Goal: Task Accomplishment & Management: Complete application form

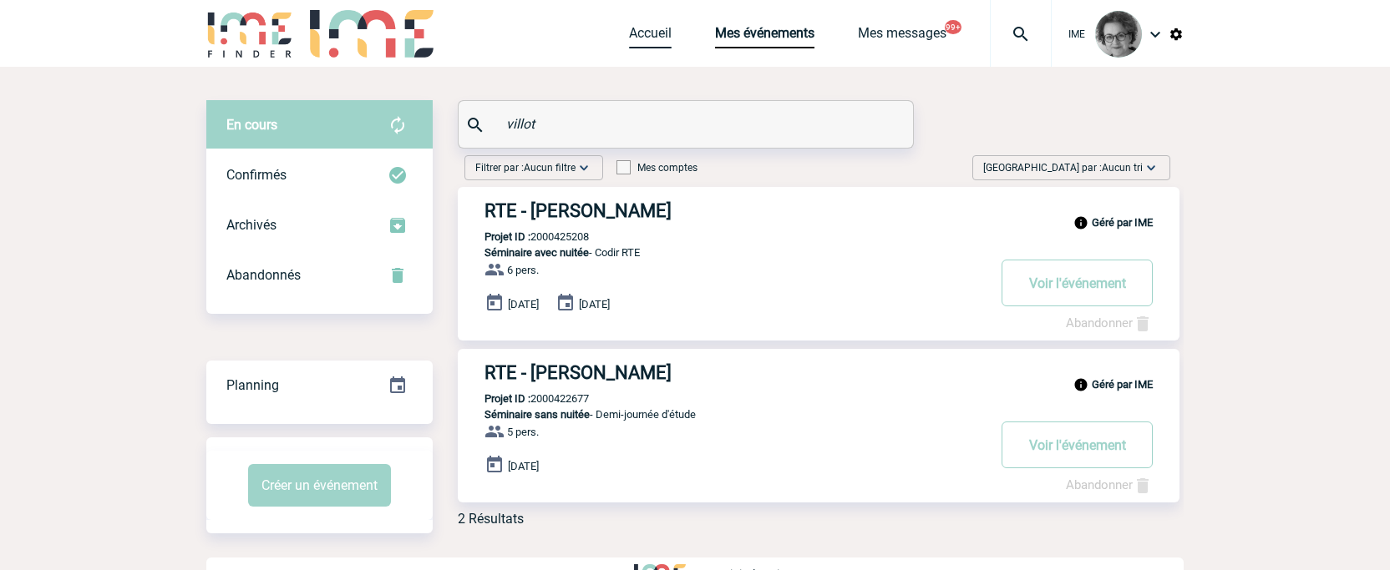
click at [648, 33] on link "Accueil" at bounding box center [650, 36] width 43 height 23
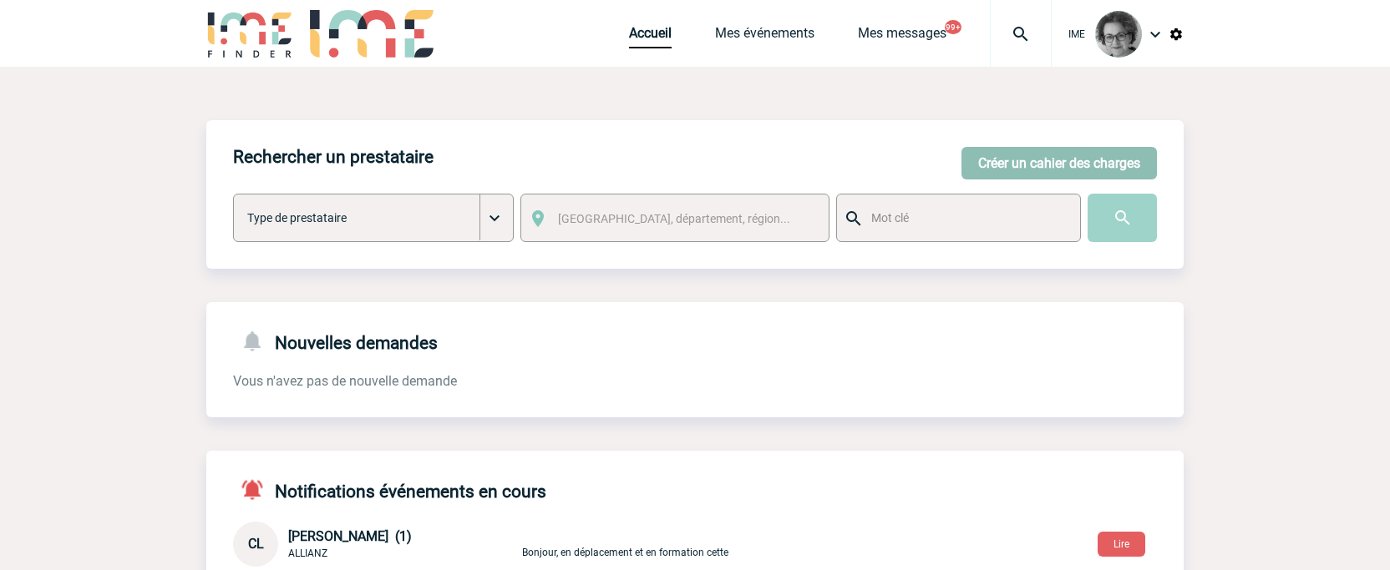
click at [1090, 164] on button "Créer un cahier des charges" at bounding box center [1058, 163] width 195 height 33
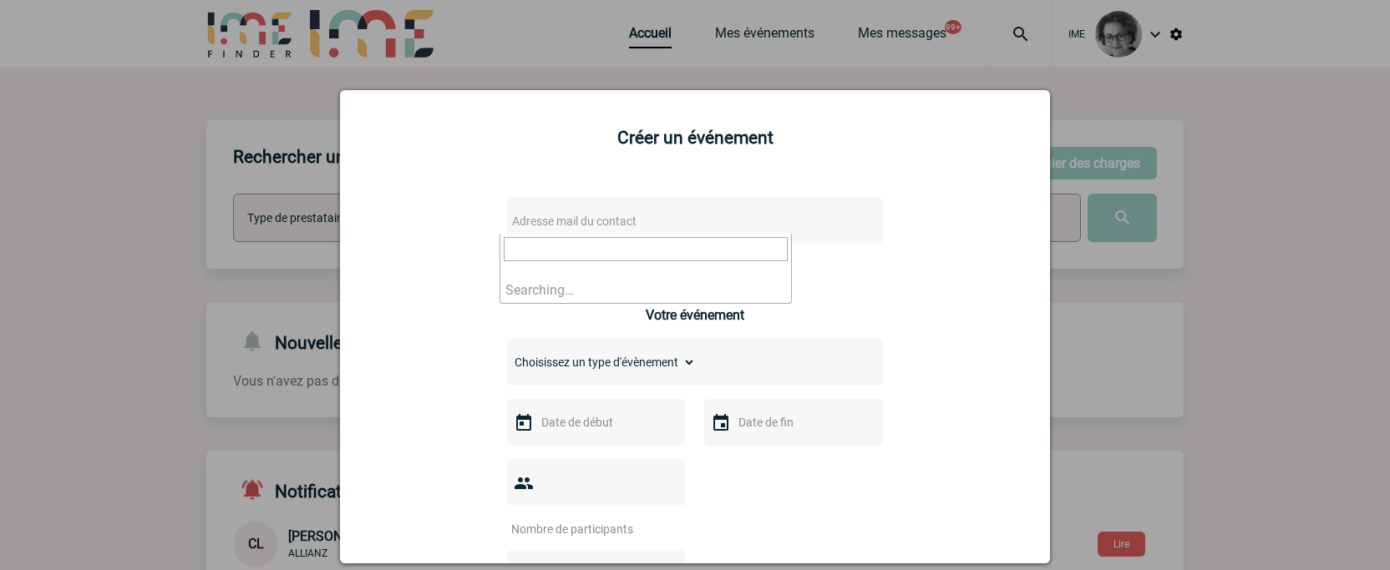
click at [745, 222] on span "Adresse mail du contact" at bounding box center [651, 221] width 292 height 23
drag, startPoint x: 595, startPoint y: 250, endPoint x: 429, endPoint y: 205, distance: 171.2
click at [429, 205] on body "IME Accueil Mes événements" at bounding box center [695, 543] width 1390 height 1087
click at [692, 252] on input "[DOMAIN_NAME][EMAIL_ADDRESS][DOMAIN_NAME]>" at bounding box center [646, 249] width 284 height 24
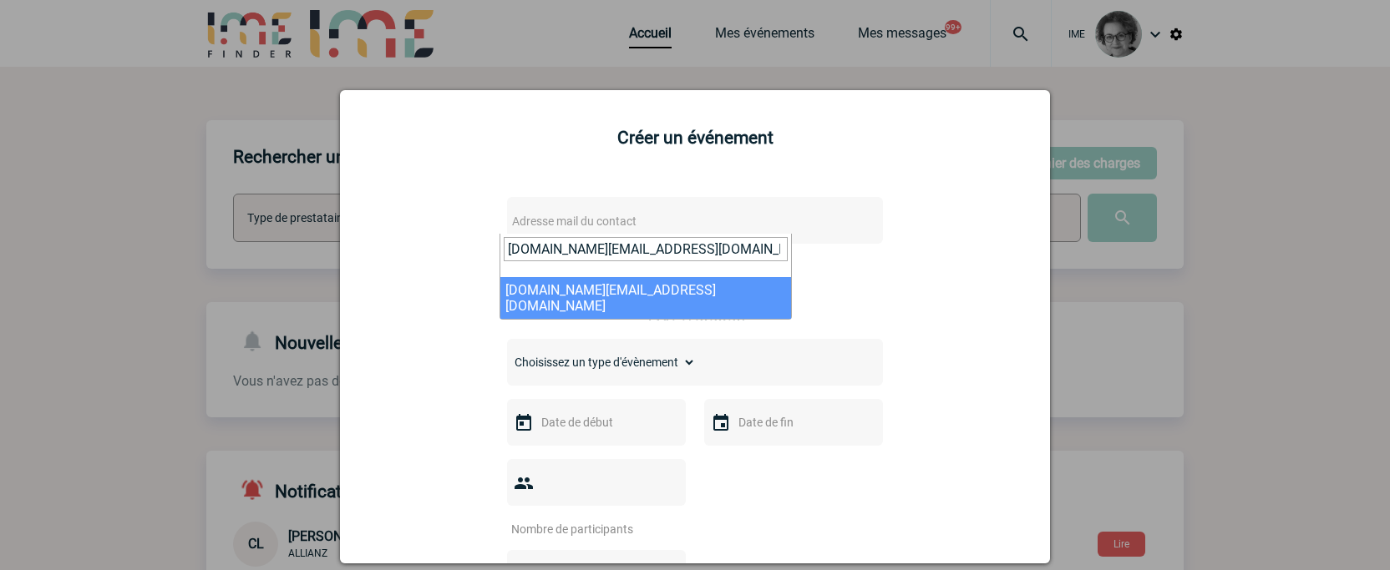
type input "[DOMAIN_NAME][EMAIL_ADDRESS][DOMAIN_NAME]"
select select "132788"
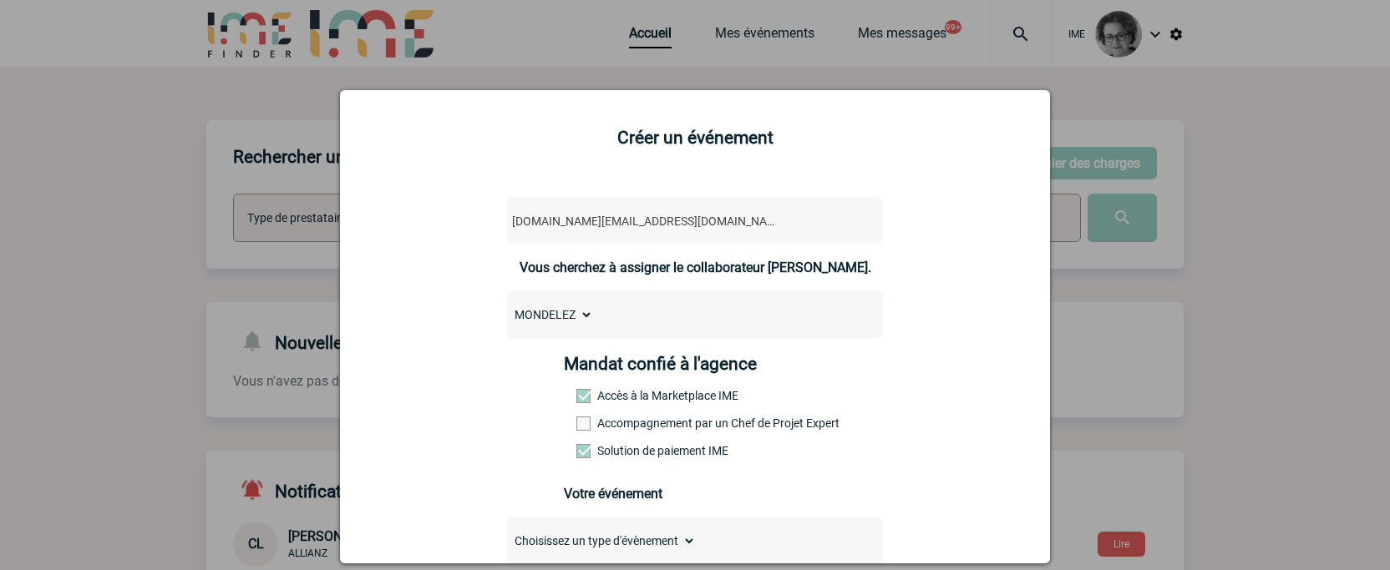
click at [601, 424] on label "Accompagnement par un Chef de Projet Expert" at bounding box center [612, 423] width 73 height 13
click at [0, 0] on input "Accompagnement par un Chef de Projet Expert" at bounding box center [0, 0] width 0 height 0
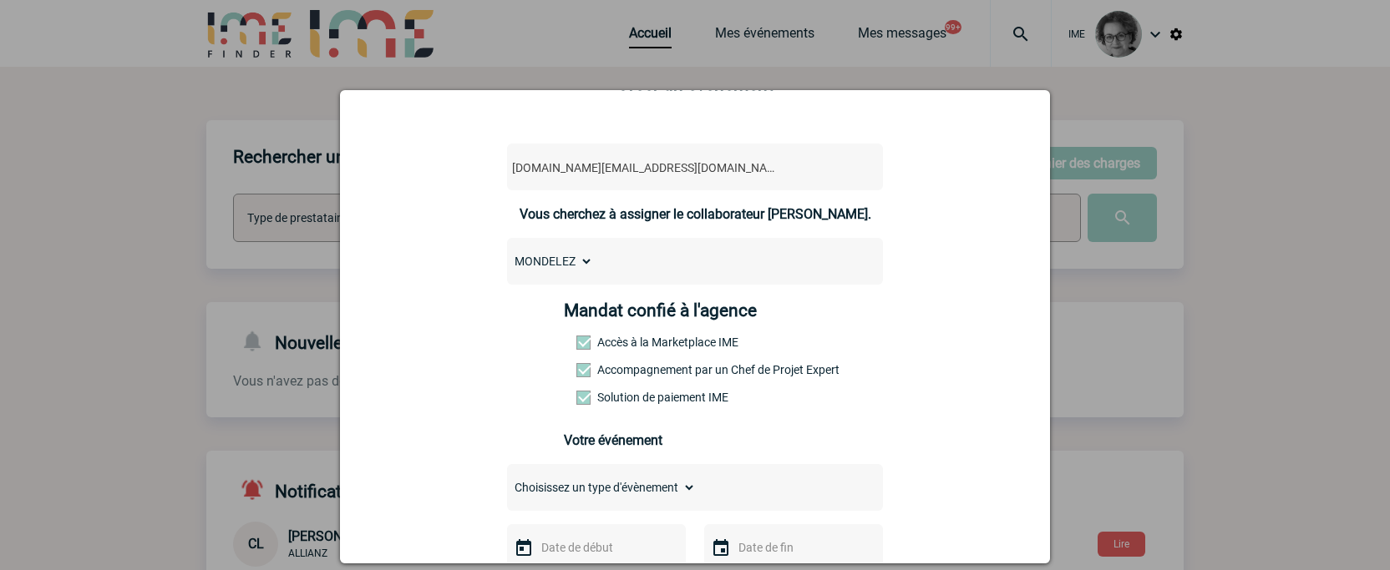
scroll to position [84, 0]
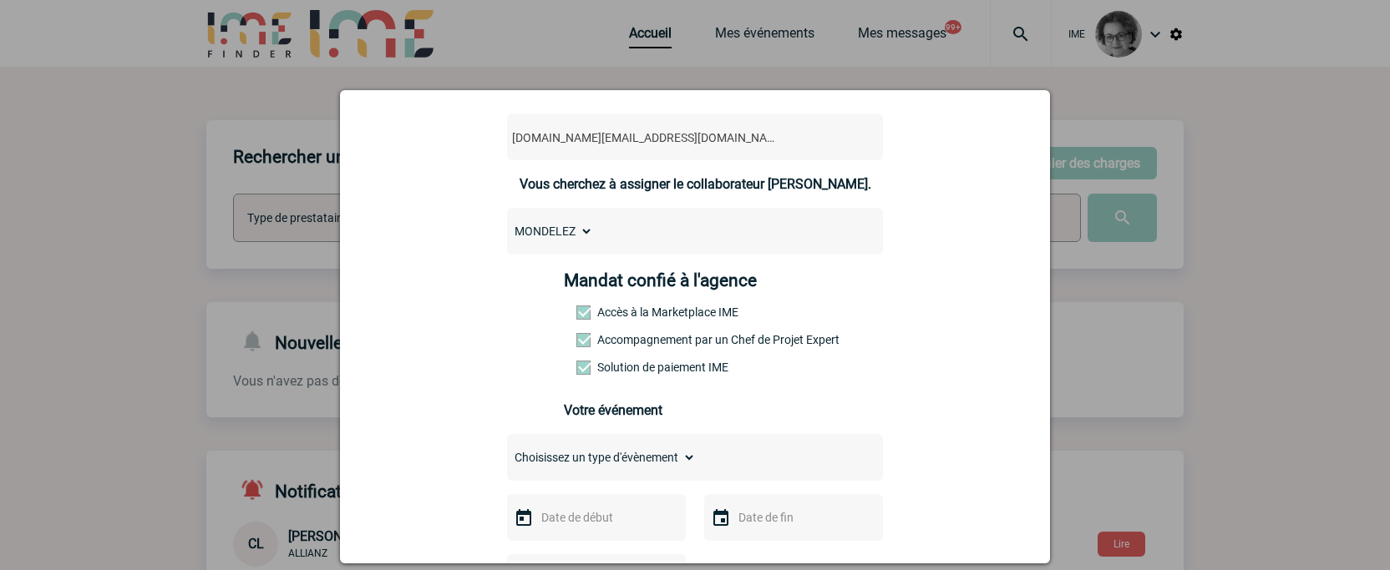
click at [630, 458] on select "Choisissez un type d'évènement Séminaire avec nuitée Séminaire sans nuitée Repa…" at bounding box center [601, 457] width 189 height 23
select select "1"
click at [507, 450] on select "Choisissez un type d'évènement Séminaire avec nuitée Séminaire sans nuitée Repa…" at bounding box center [601, 457] width 189 height 23
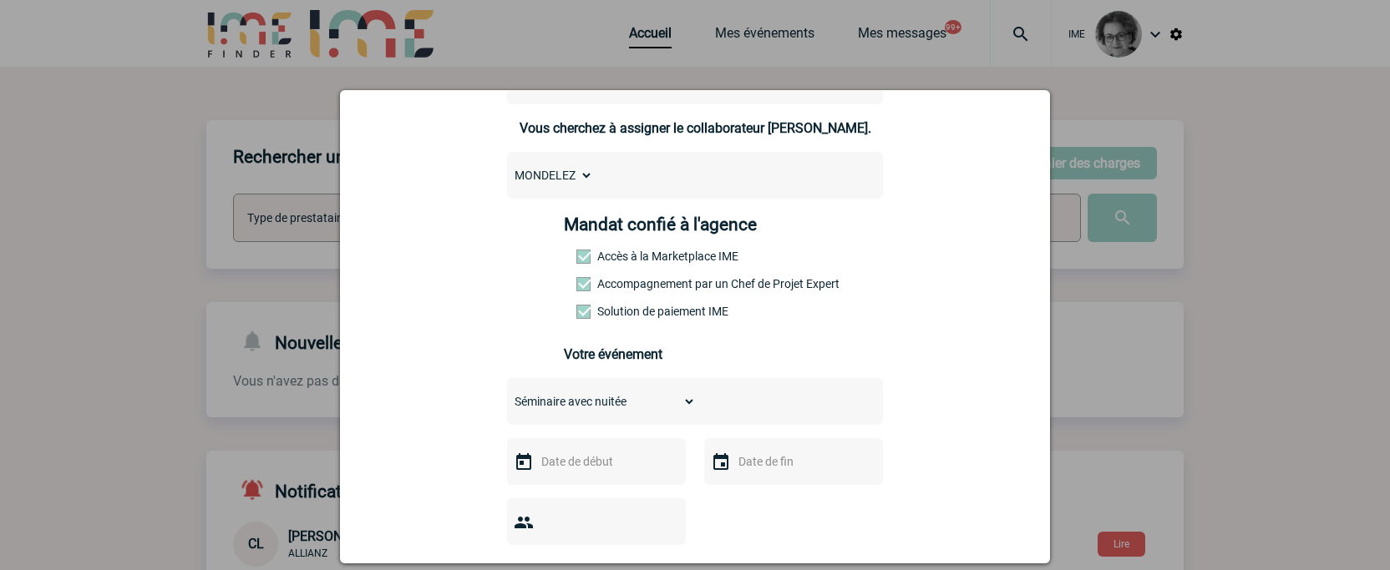
scroll to position [167, 0]
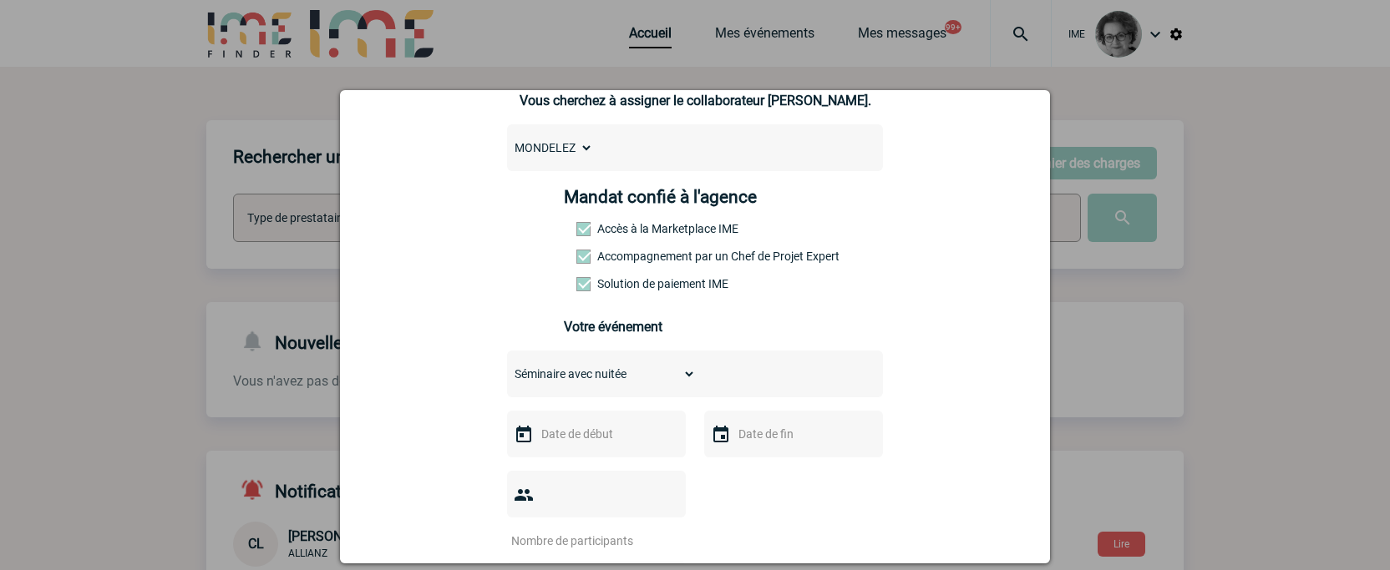
click at [603, 445] on input "text" at bounding box center [594, 434] width 115 height 22
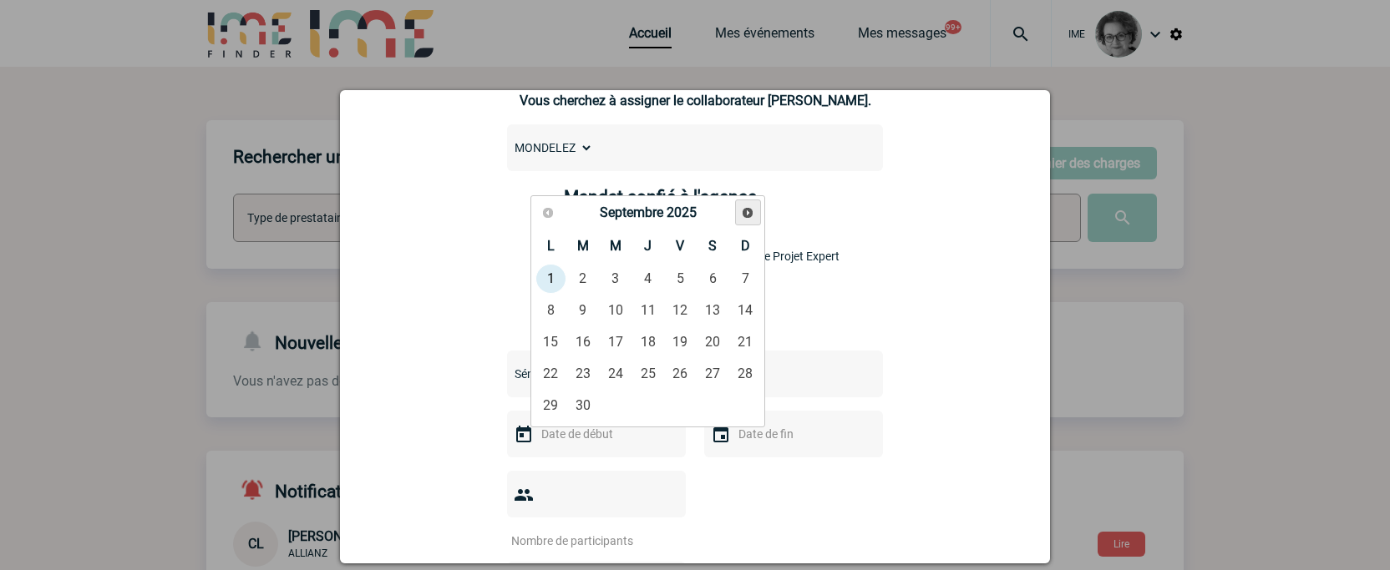
click at [750, 210] on span "Suivant" at bounding box center [747, 212] width 13 height 13
click at [616, 281] on link "3" at bounding box center [615, 279] width 31 height 30
type input "[DATE]"
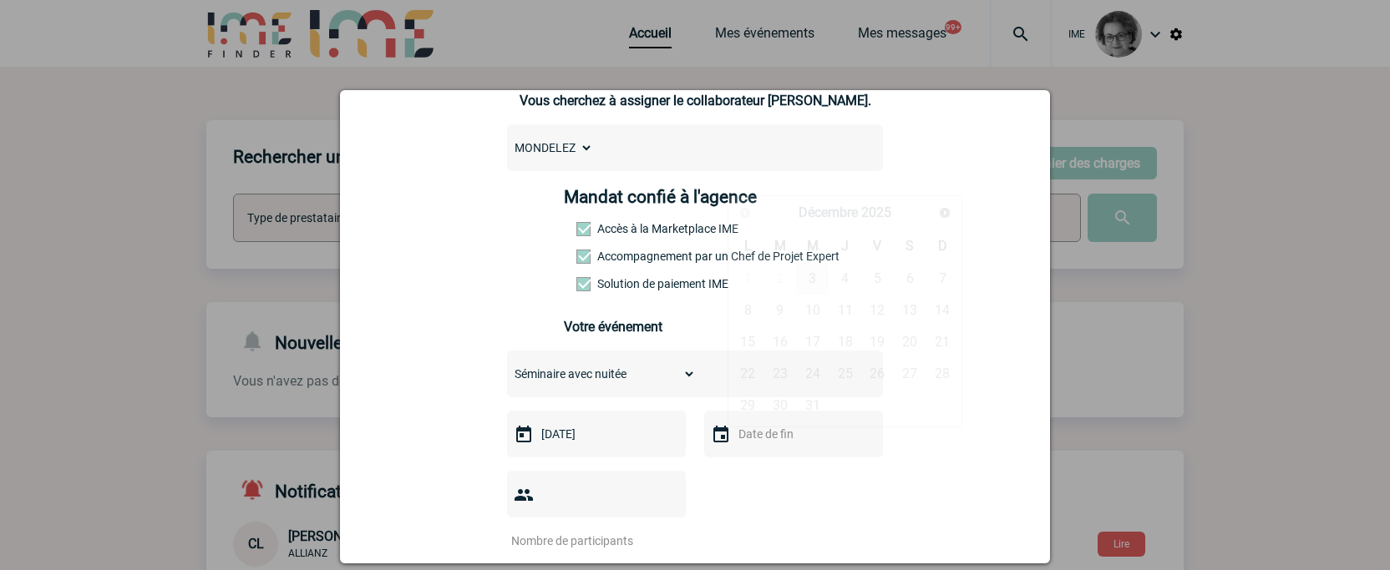
click at [758, 444] on input "text" at bounding box center [791, 434] width 115 height 22
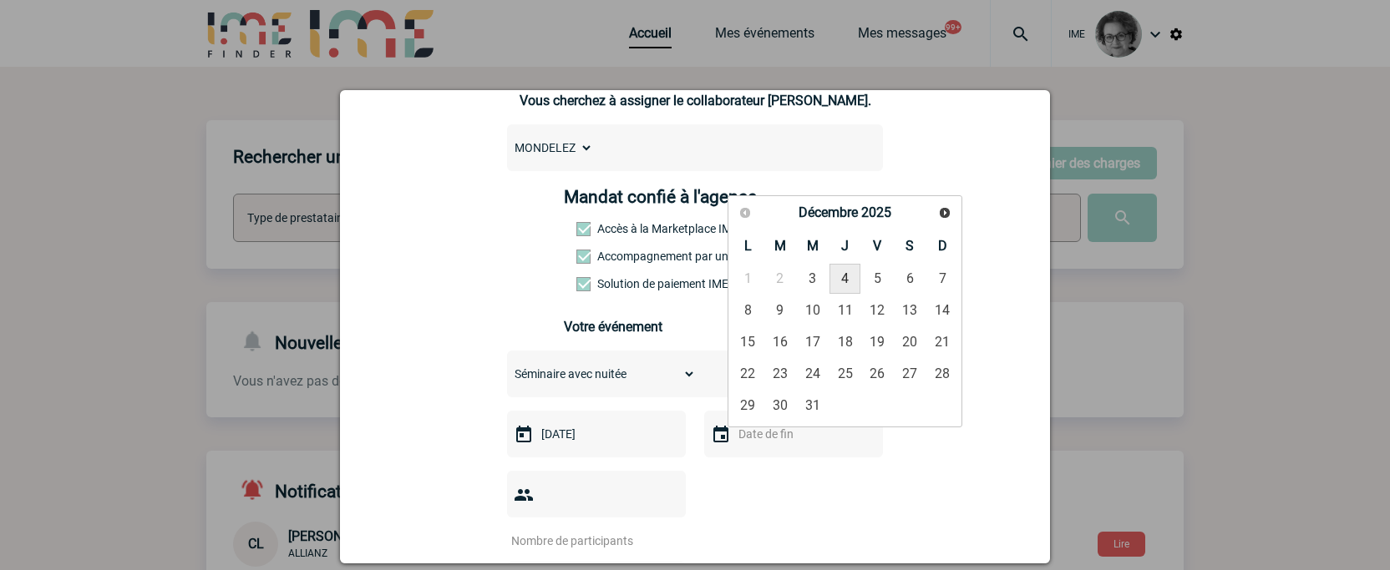
click at [848, 280] on link "4" at bounding box center [844, 279] width 31 height 30
type input "[DATE]"
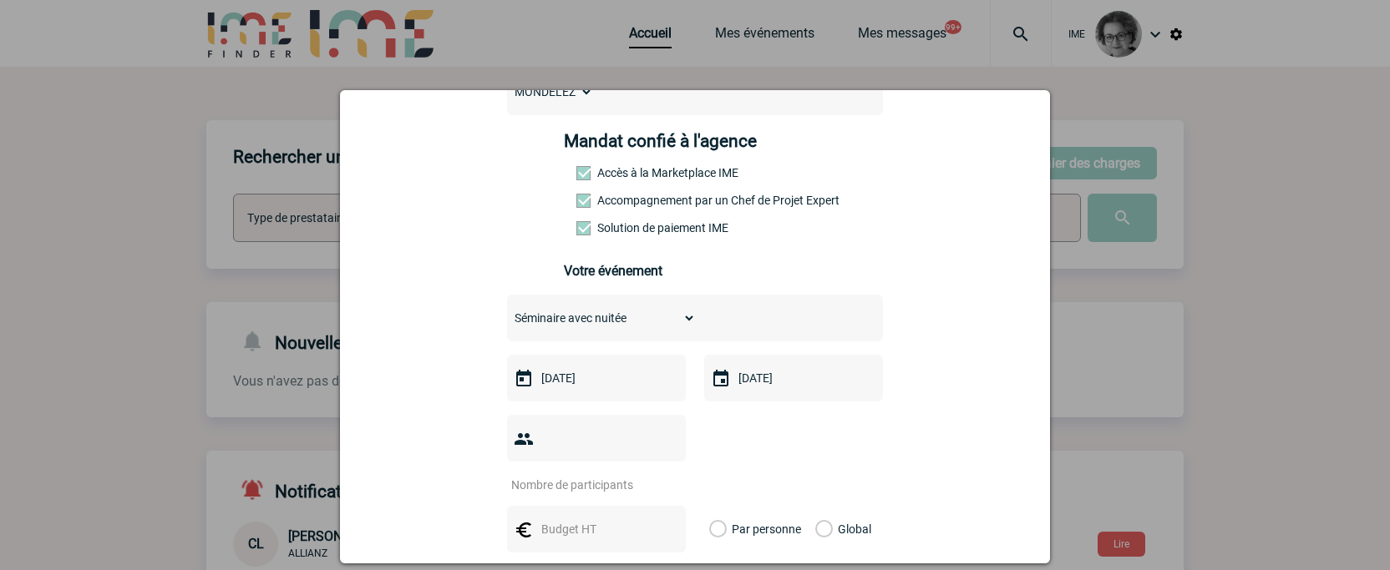
scroll to position [251, 0]
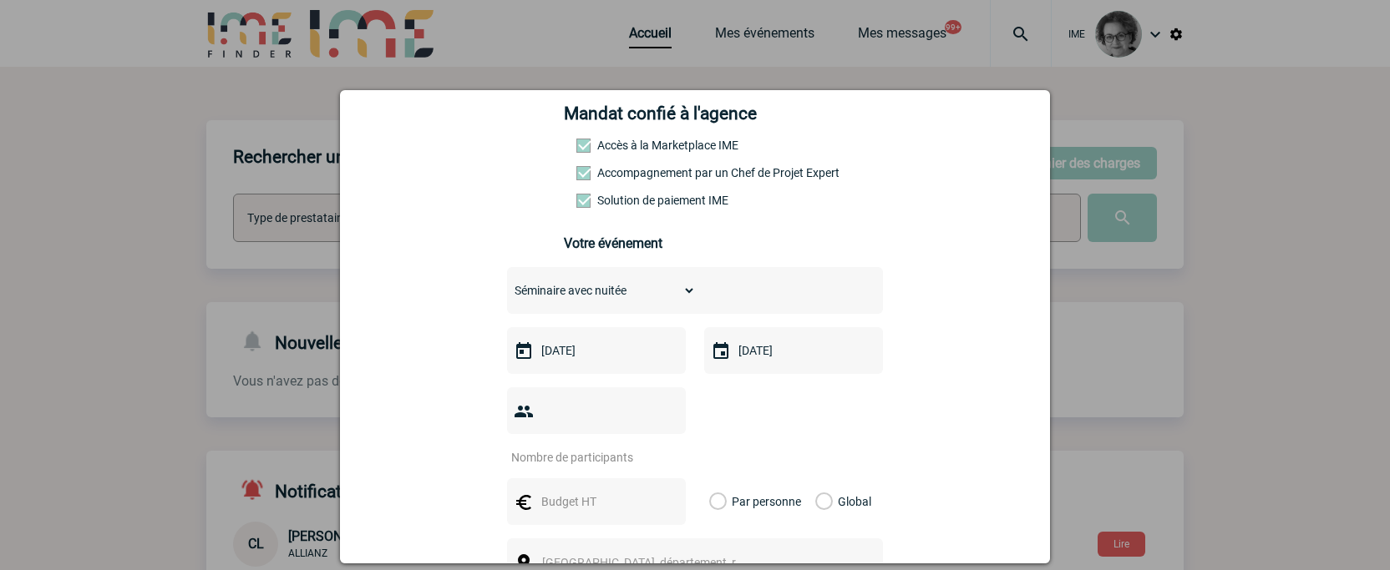
click at [605, 447] on input "number" at bounding box center [585, 458] width 157 height 22
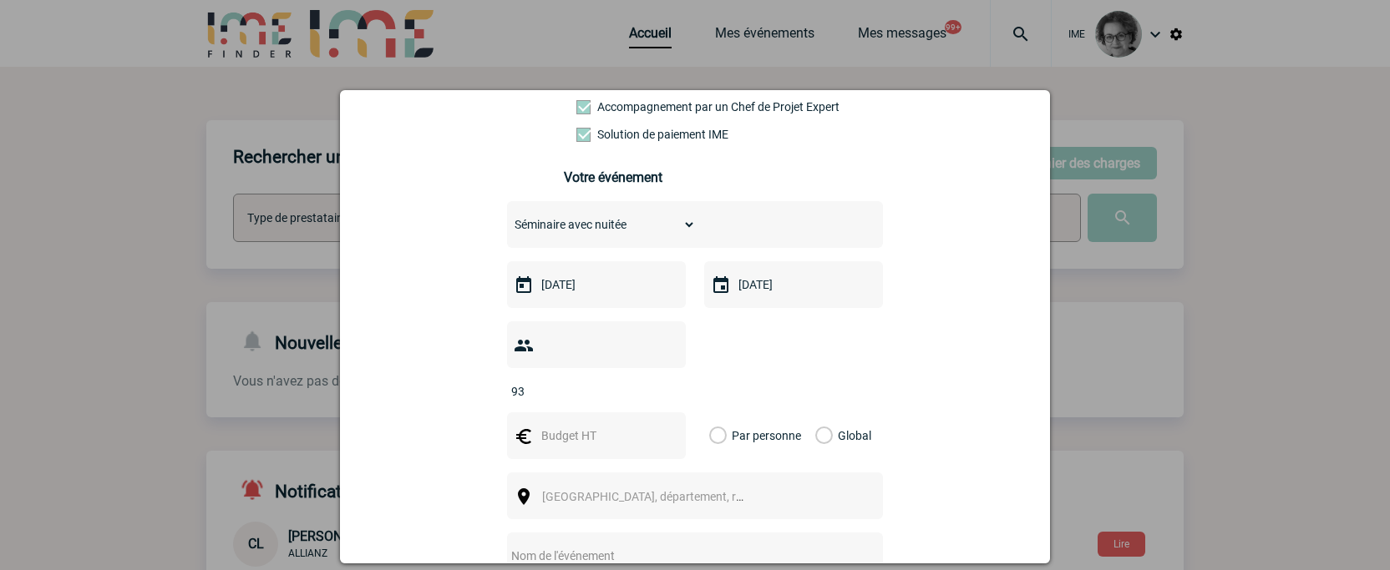
scroll to position [418, 0]
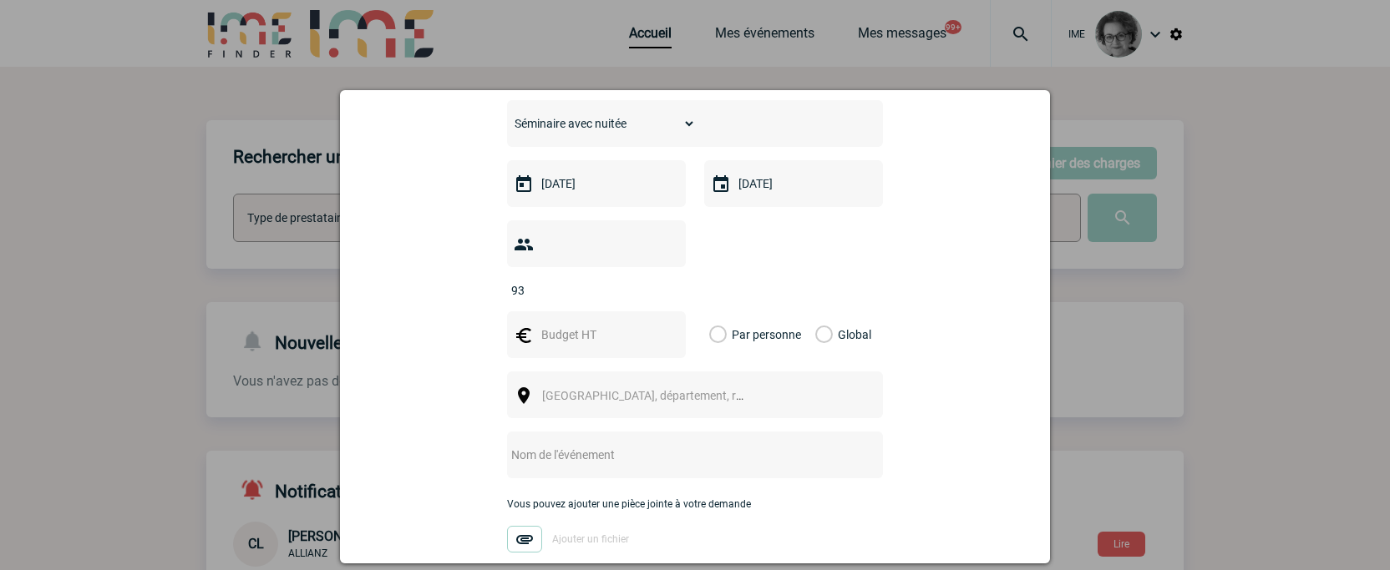
type input "93"
click at [580, 324] on input "text" at bounding box center [594, 335] width 115 height 22
type input "28000"
click at [824, 311] on label "Global" at bounding box center [820, 334] width 11 height 47
click at [0, 0] on input "Global" at bounding box center [0, 0] width 0 height 0
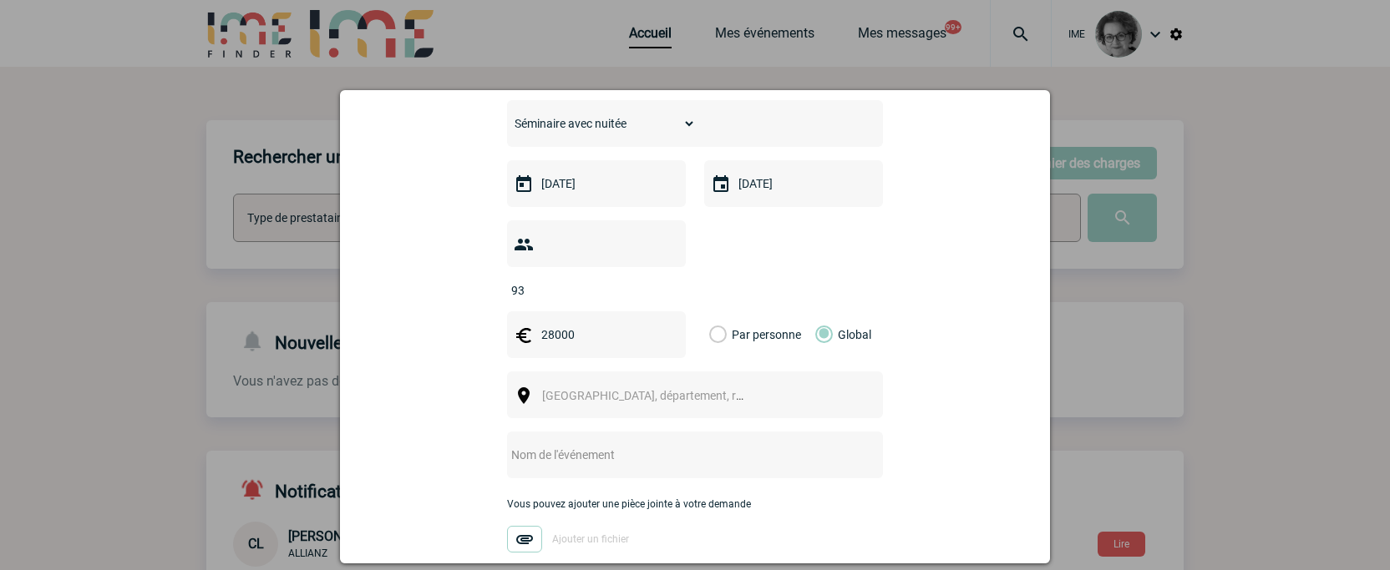
click at [741, 384] on span "[GEOGRAPHIC_DATA], département, région..." at bounding box center [650, 395] width 230 height 23
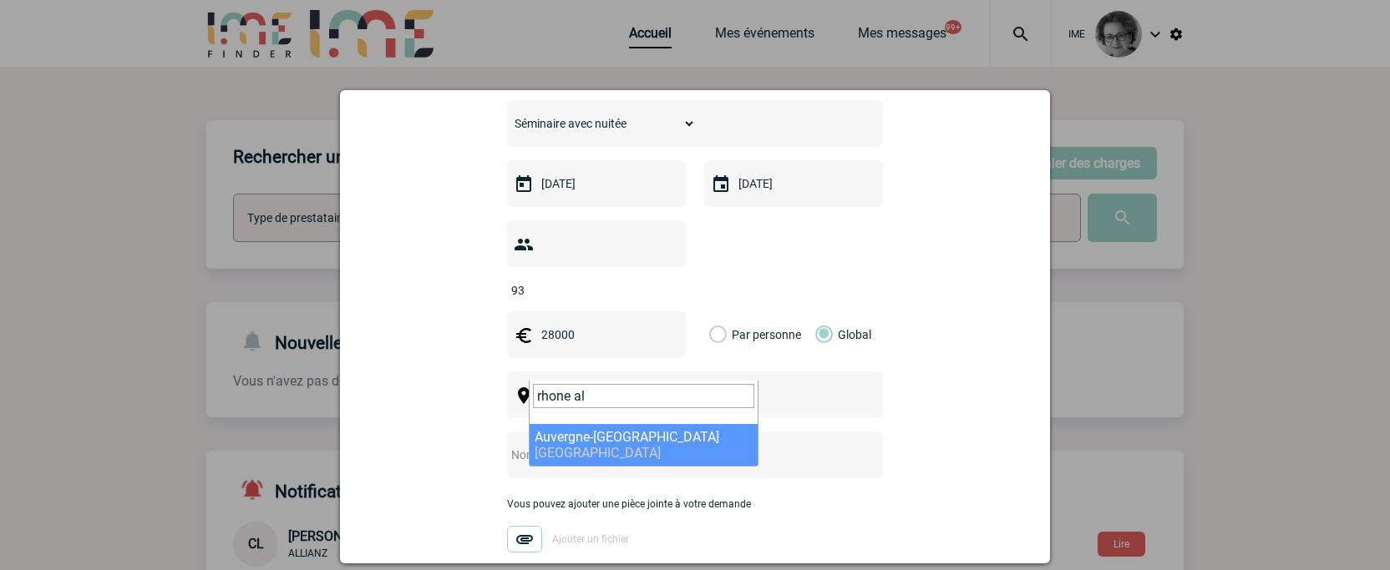
type input "rhone al"
select select "32933"
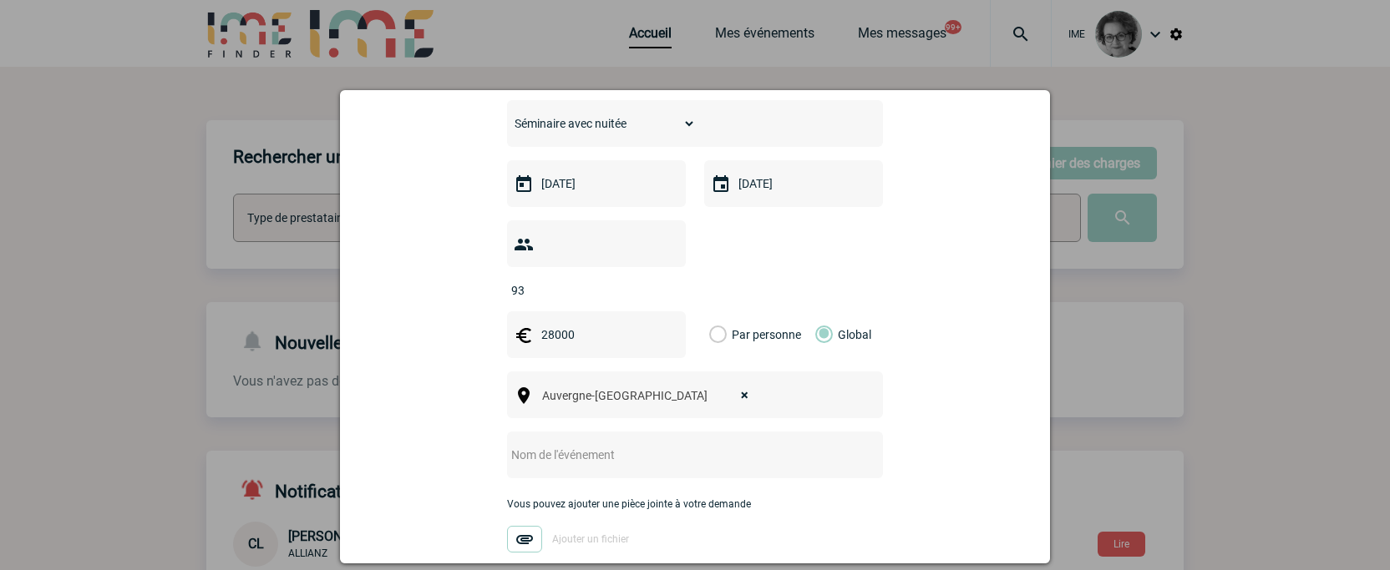
scroll to position [501, 0]
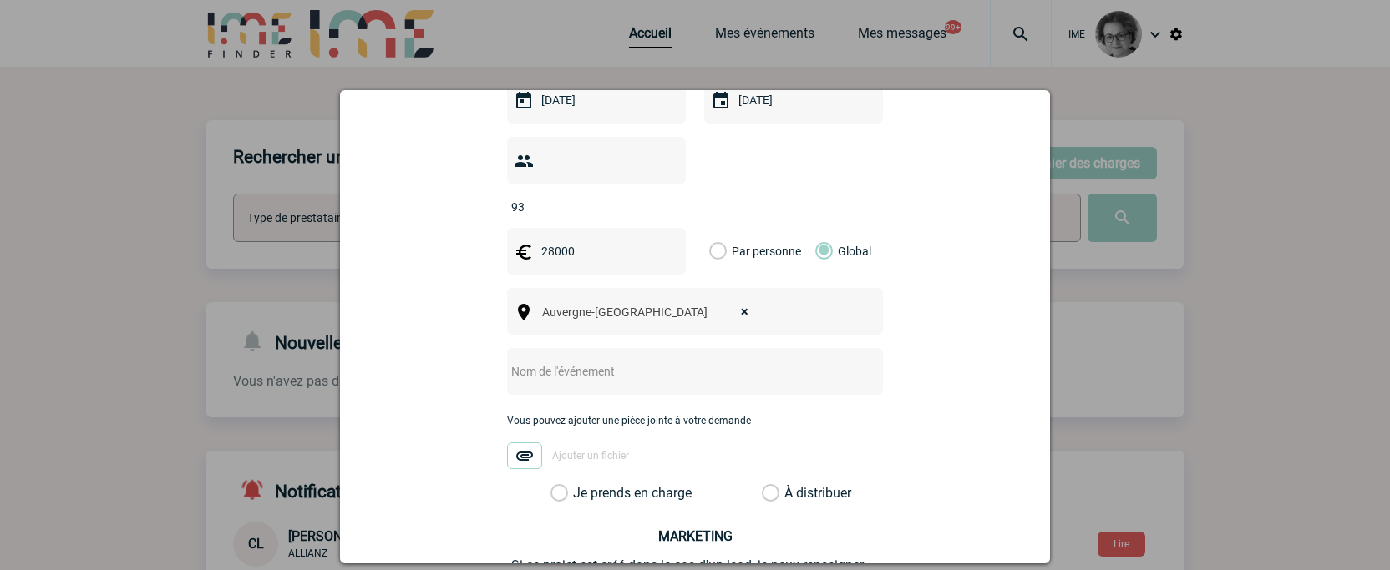
click at [645, 361] on input "text" at bounding box center [673, 372] width 332 height 22
type input "Séminaire force commerciale Mondelez"
click at [608, 458] on div "Choisissez un type d'évènement Séminaire avec nuitée Séminaire sans nuitée Repa…" at bounding box center [695, 259] width 376 height 485
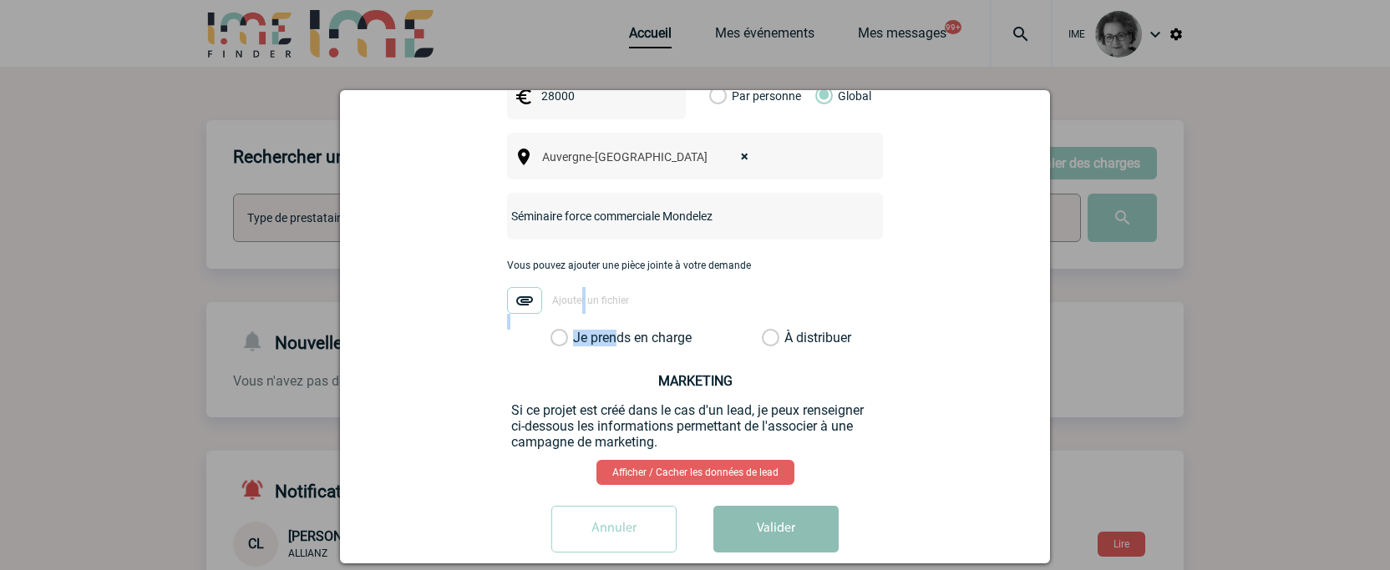
click at [770, 511] on button "Valider" at bounding box center [775, 529] width 125 height 47
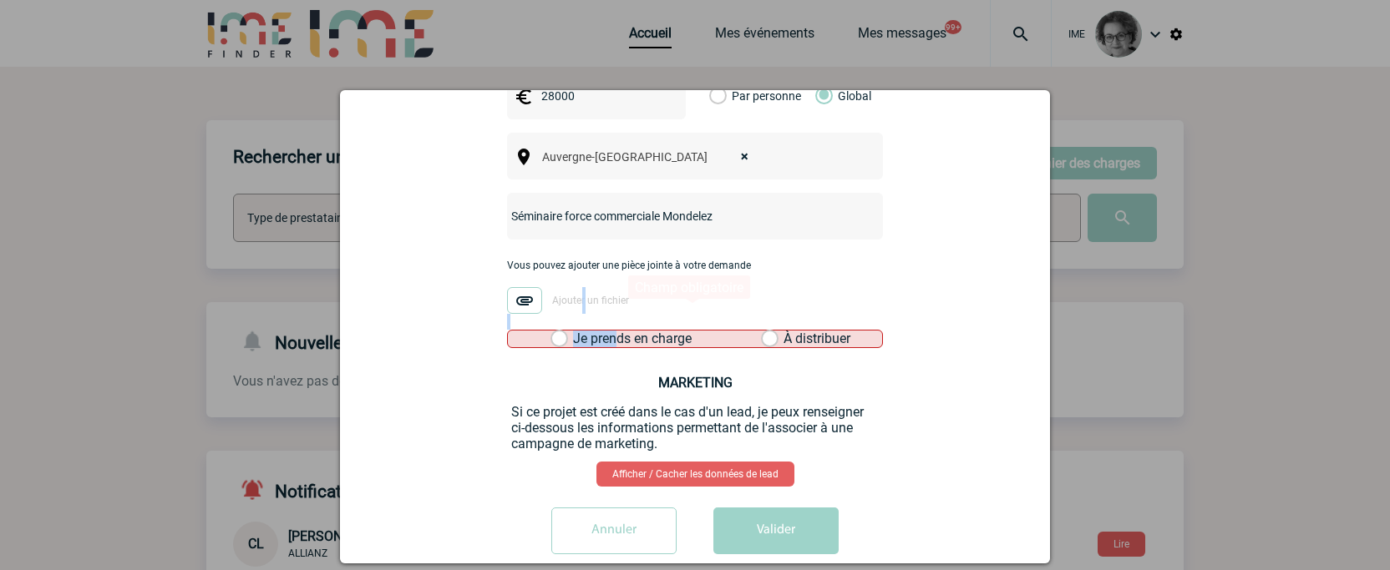
click at [550, 331] on label "Je prends en charge" at bounding box center [564, 339] width 28 height 17
click at [0, 0] on input "Je prends en charge" at bounding box center [0, 0] width 0 height 0
click at [740, 508] on button "Valider" at bounding box center [775, 531] width 125 height 47
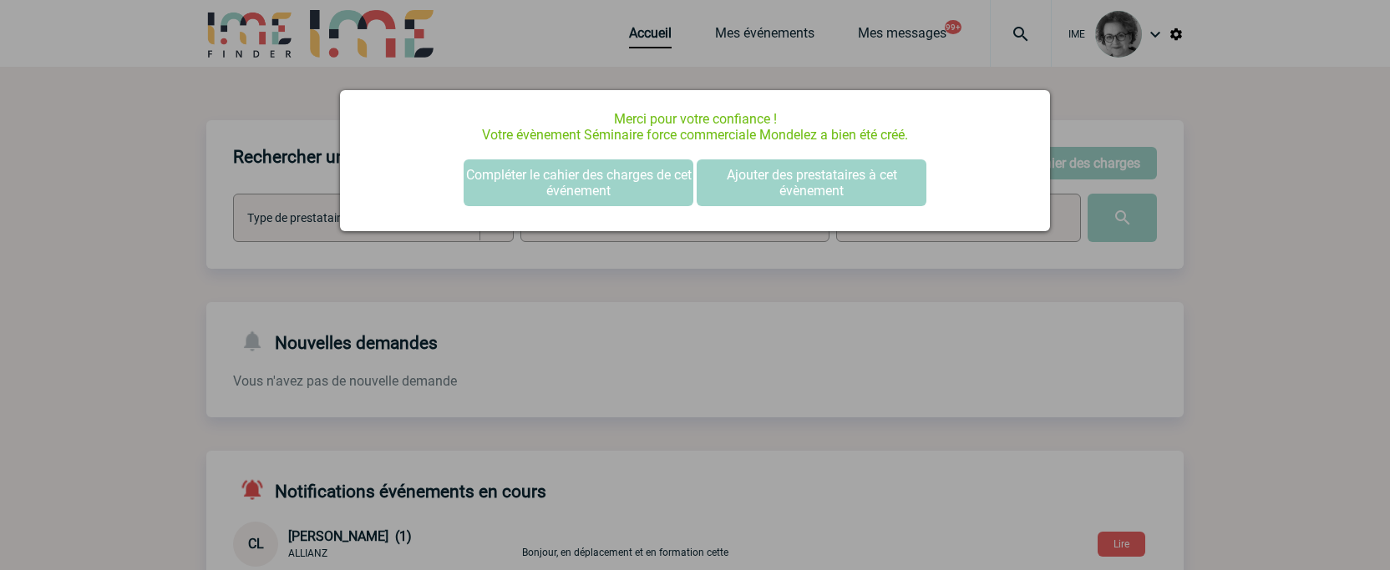
scroll to position [0, 0]
click at [809, 180] on button "Ajouter des prestataires à cet évènement" at bounding box center [811, 182] width 230 height 47
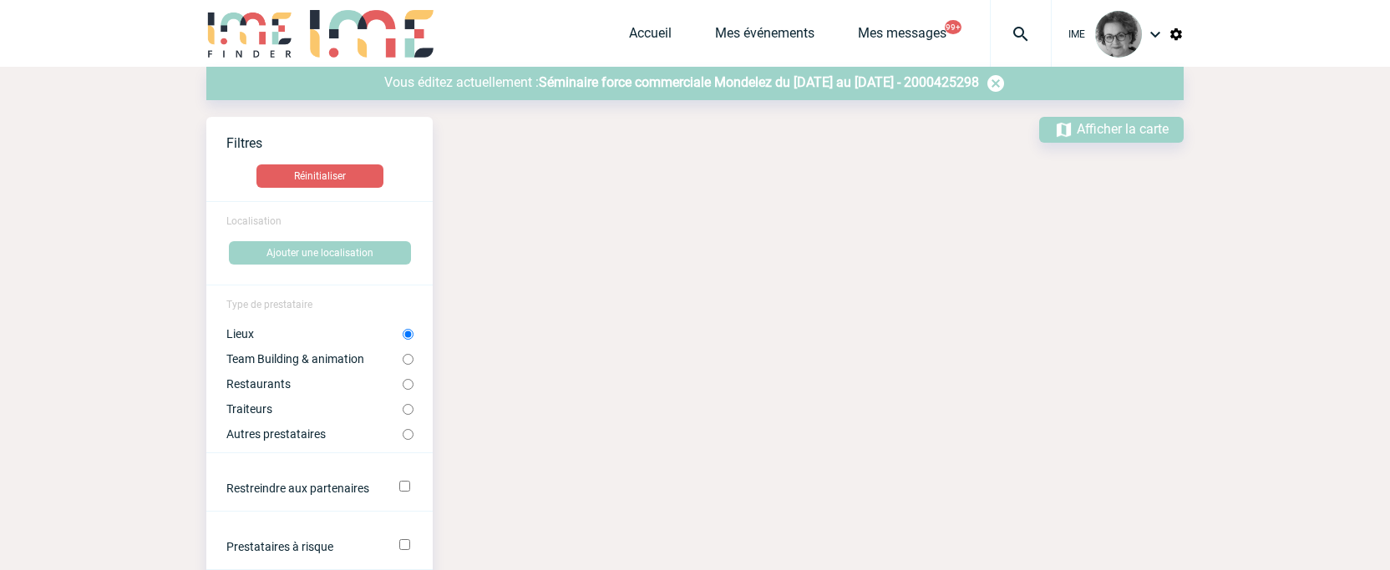
click at [815, 82] on span "Séminaire force commerciale Mondelez du 03 Décembre 2025 au 04 Décembre 2025 - …" at bounding box center [759, 82] width 440 height 16
